Goal: Task Accomplishment & Management: Manage account settings

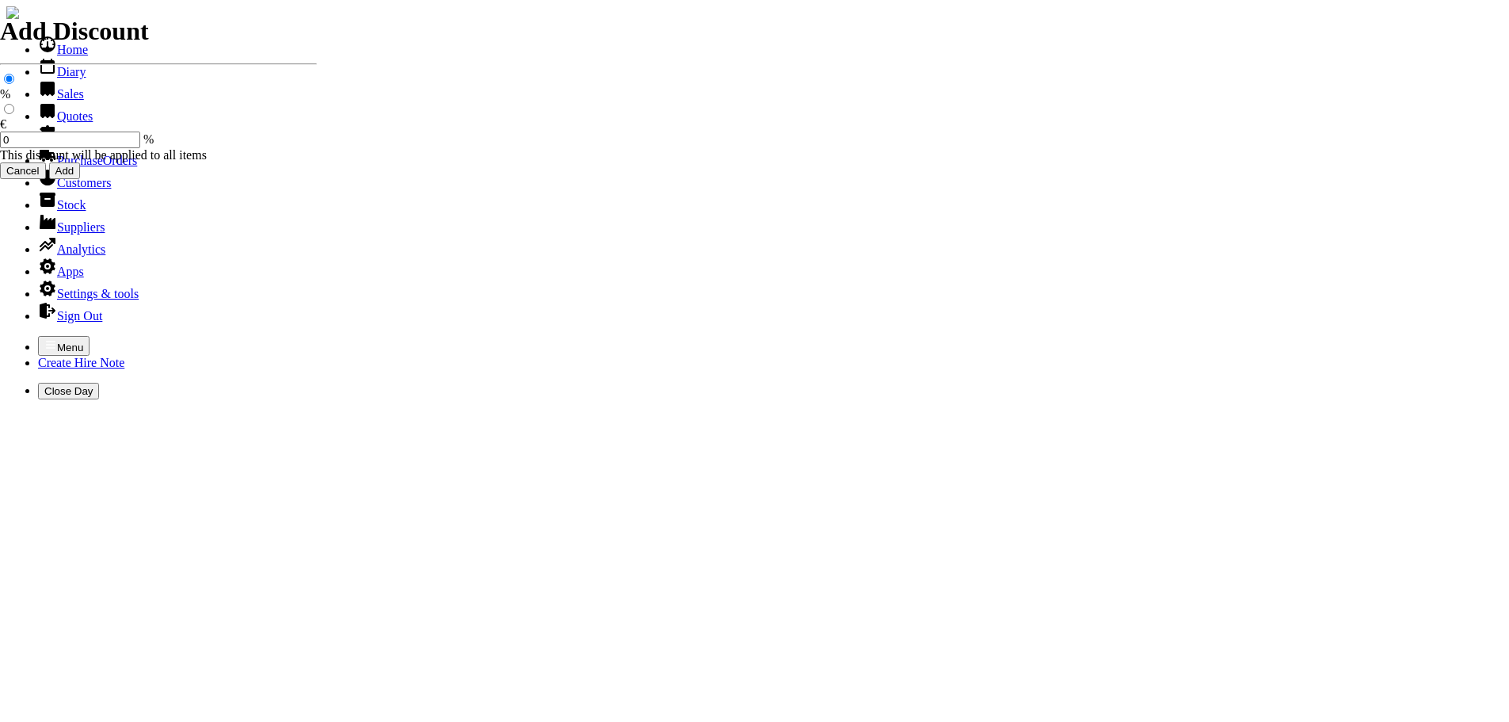
select select "HO"
click at [44, 338] on icon "button" at bounding box center [50, 344] width 13 height 13
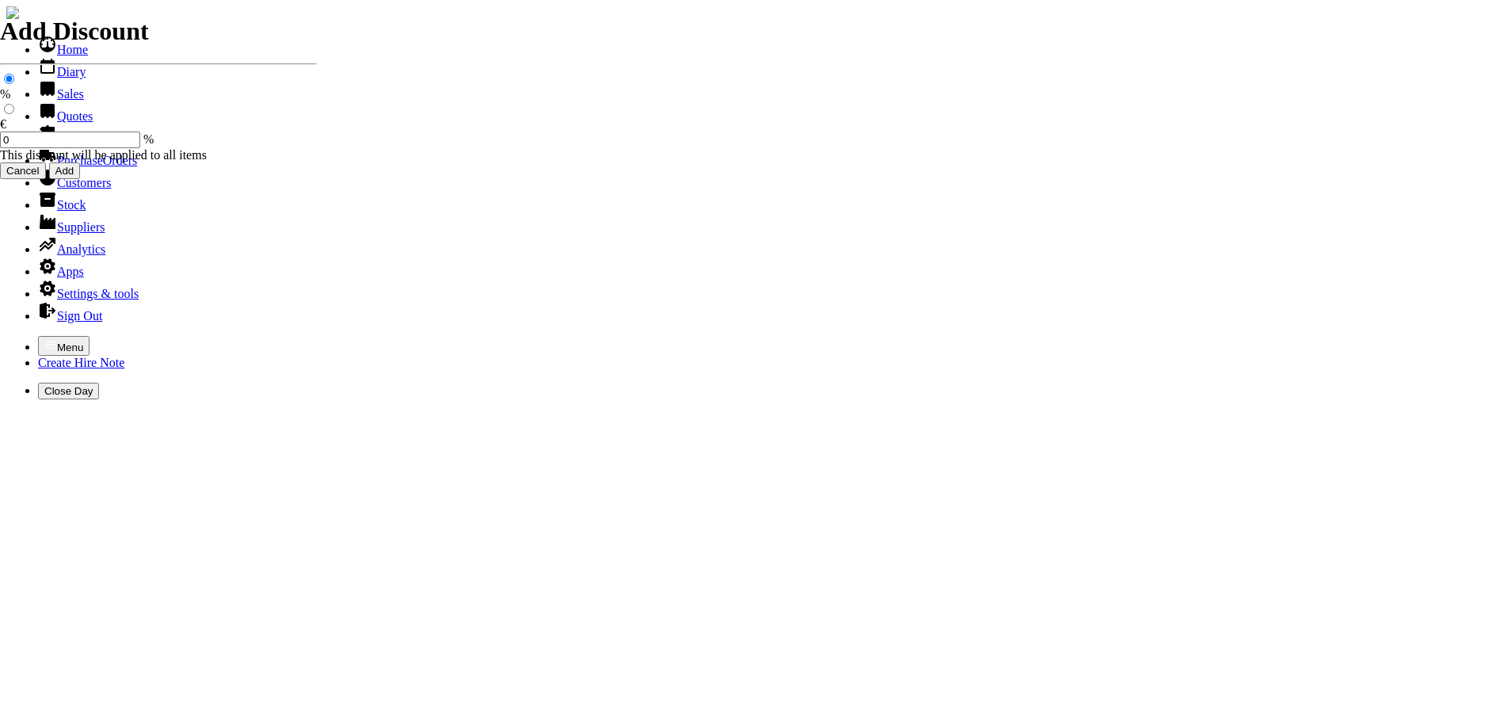
click at [53, 189] on link "Customers" at bounding box center [74, 182] width 73 height 13
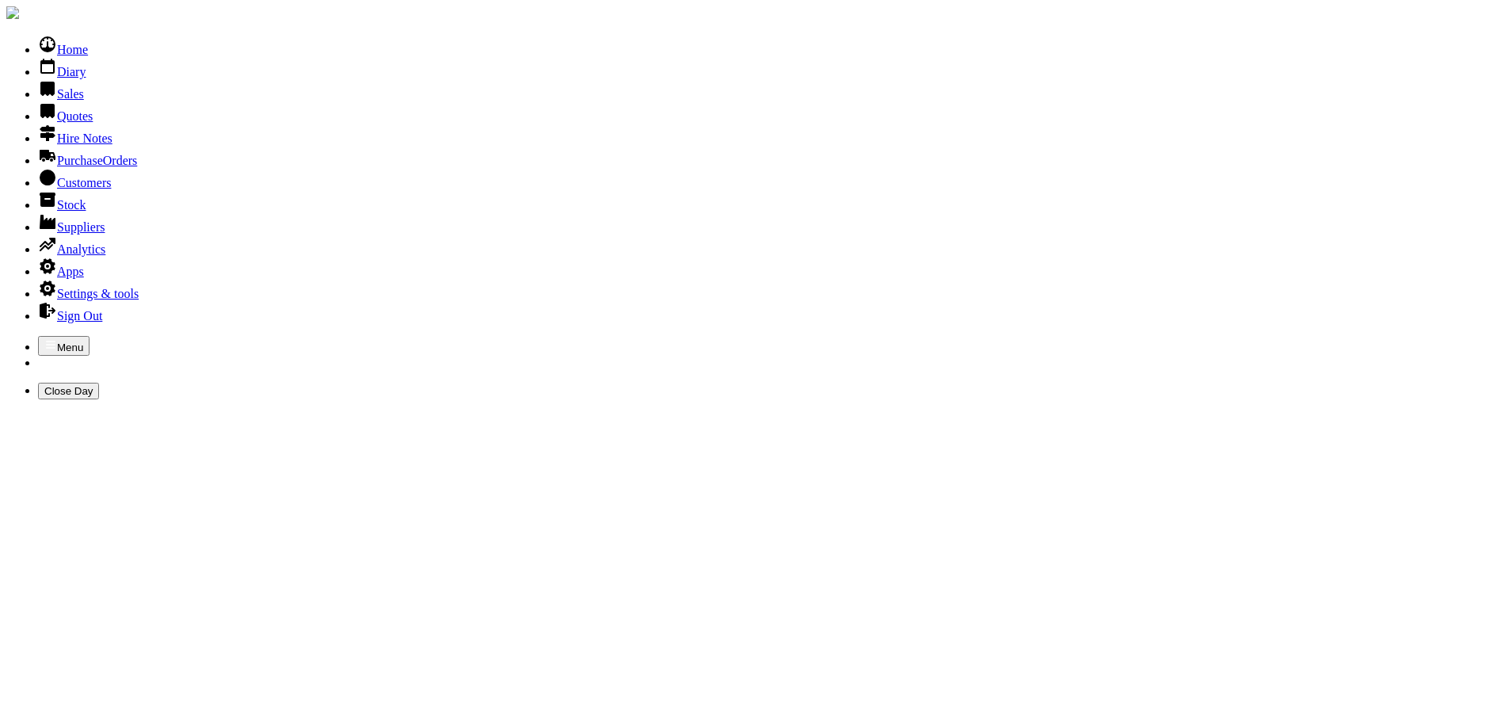
type input "conway"
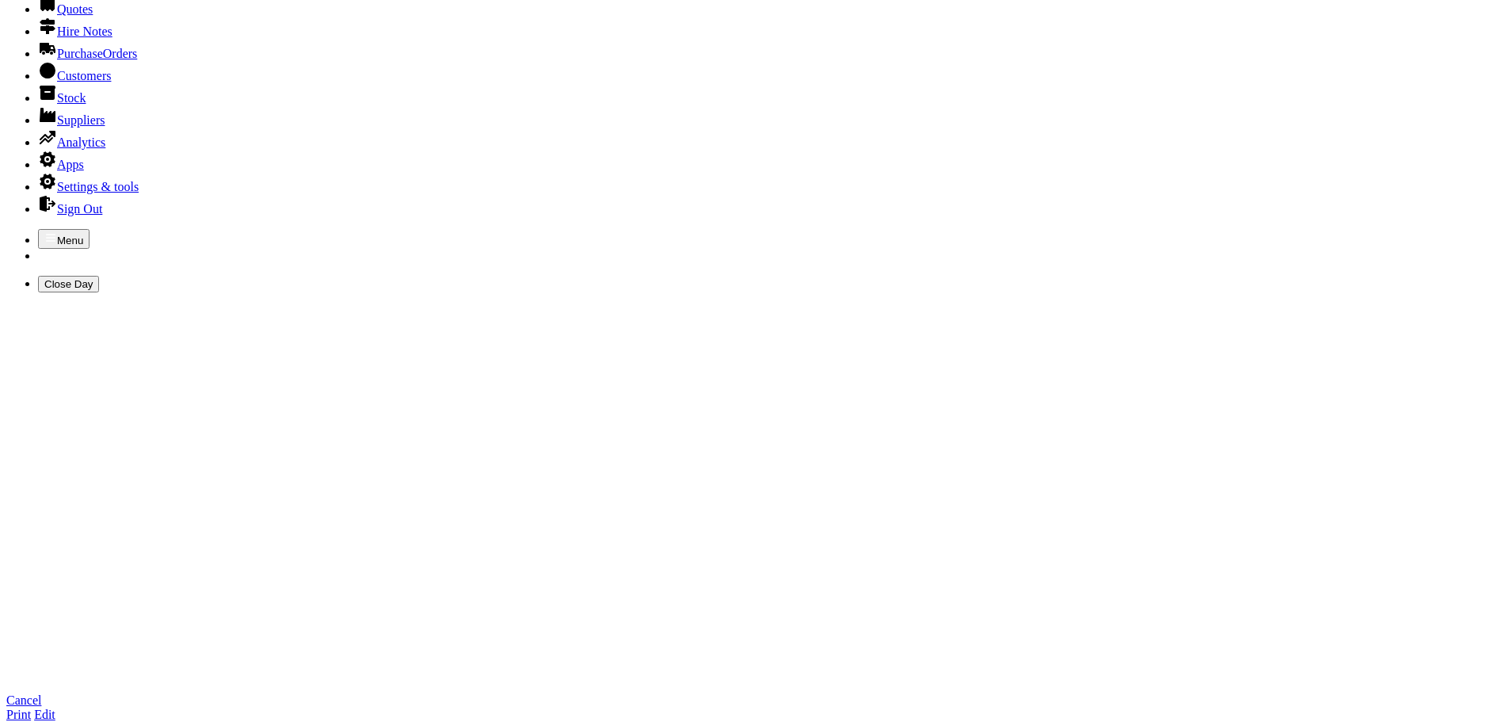
scroll to position [238, 0]
